Goal: Find specific page/section: Find specific page/section

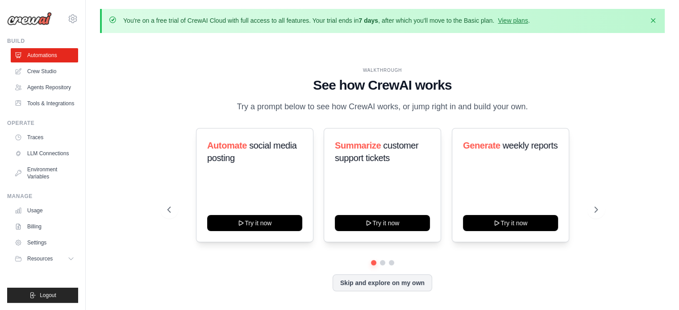
scroll to position [31, 0]
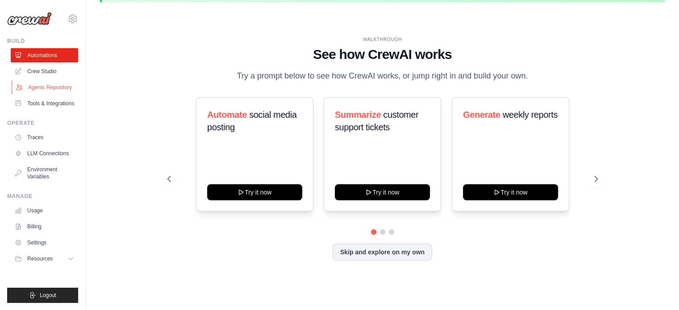
click at [63, 87] on link "Agents Repository" at bounding box center [45, 87] width 67 height 14
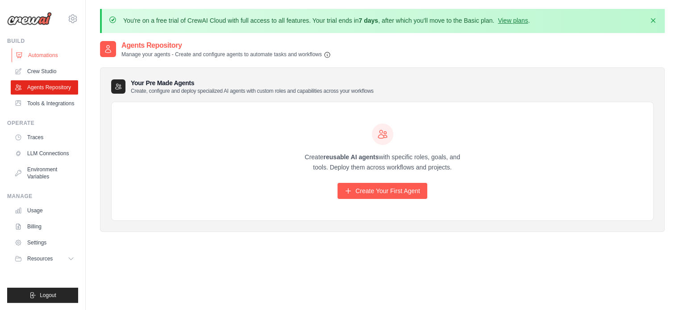
click at [49, 54] on link "Automations" at bounding box center [45, 55] width 67 height 14
